Goal: Book appointment/travel/reservation

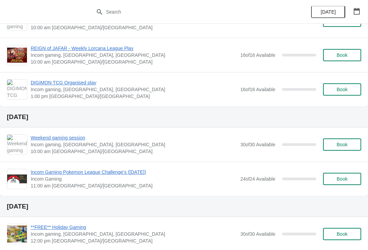
scroll to position [273, 0]
click at [342, 143] on span "Book" at bounding box center [342, 144] width 11 height 5
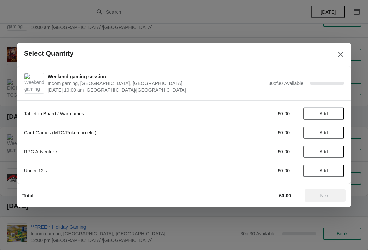
click at [321, 134] on span "Add" at bounding box center [324, 132] width 9 height 5
click at [334, 131] on icon at bounding box center [335, 132] width 7 height 7
click at [337, 130] on icon at bounding box center [335, 132] width 7 height 7
click at [338, 129] on icon at bounding box center [335, 132] width 7 height 7
click at [328, 192] on button "Next" at bounding box center [325, 196] width 41 height 12
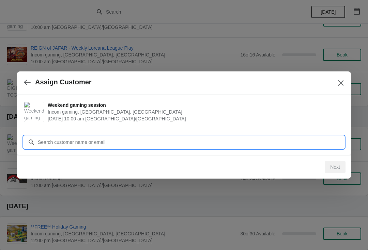
click at [205, 142] on input "Customer" at bounding box center [190, 142] width 307 height 12
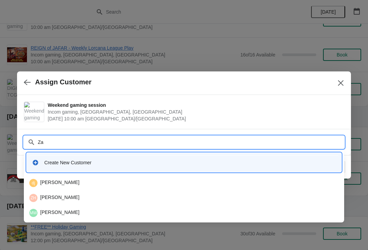
type input "Z"
type input "[PERSON_NAME]"
click at [84, 182] on div "ZM [PERSON_NAME]" at bounding box center [183, 183] width 309 height 8
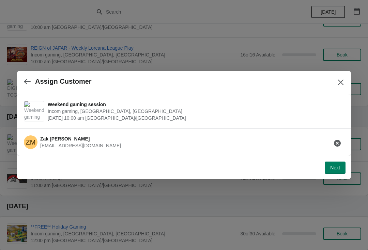
click at [337, 168] on span "Next" at bounding box center [335, 167] width 10 height 5
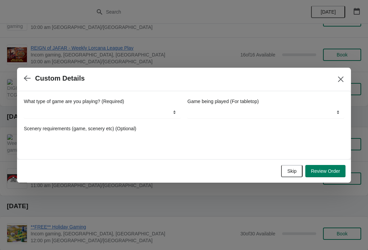
click at [229, 100] on label "Game being played (For tabletop)" at bounding box center [222, 101] width 71 height 7
click at [229, 106] on select "Boardgames / Cards games (Table space only) Wargames Up to 1,000pts Wargames Ov…" at bounding box center [265, 112] width 157 height 12
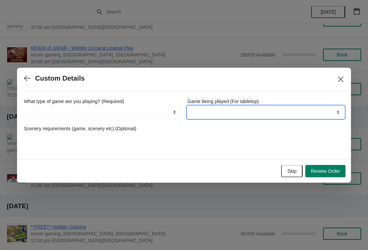
select select "Boardgames / Cards games (Table space only)"
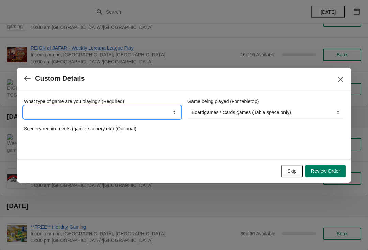
click at [143, 112] on select "Board Games Tabletop Games (Warhammer, Bolt Action etc.) Card Games (MTG, Yu-Gi…" at bounding box center [102, 112] width 157 height 12
select select "Card Games (MTG, Yu-Gi-Oh! etc.)"
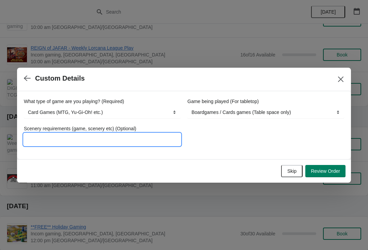
click at [145, 135] on input "Scenery requirements (game, scenery etc) (Optional)" at bounding box center [102, 140] width 157 height 12
type input "F"
type input "Sorcery"
click at [327, 169] on span "Review Order" at bounding box center [325, 171] width 29 height 5
